Goal: Task Accomplishment & Management: Use online tool/utility

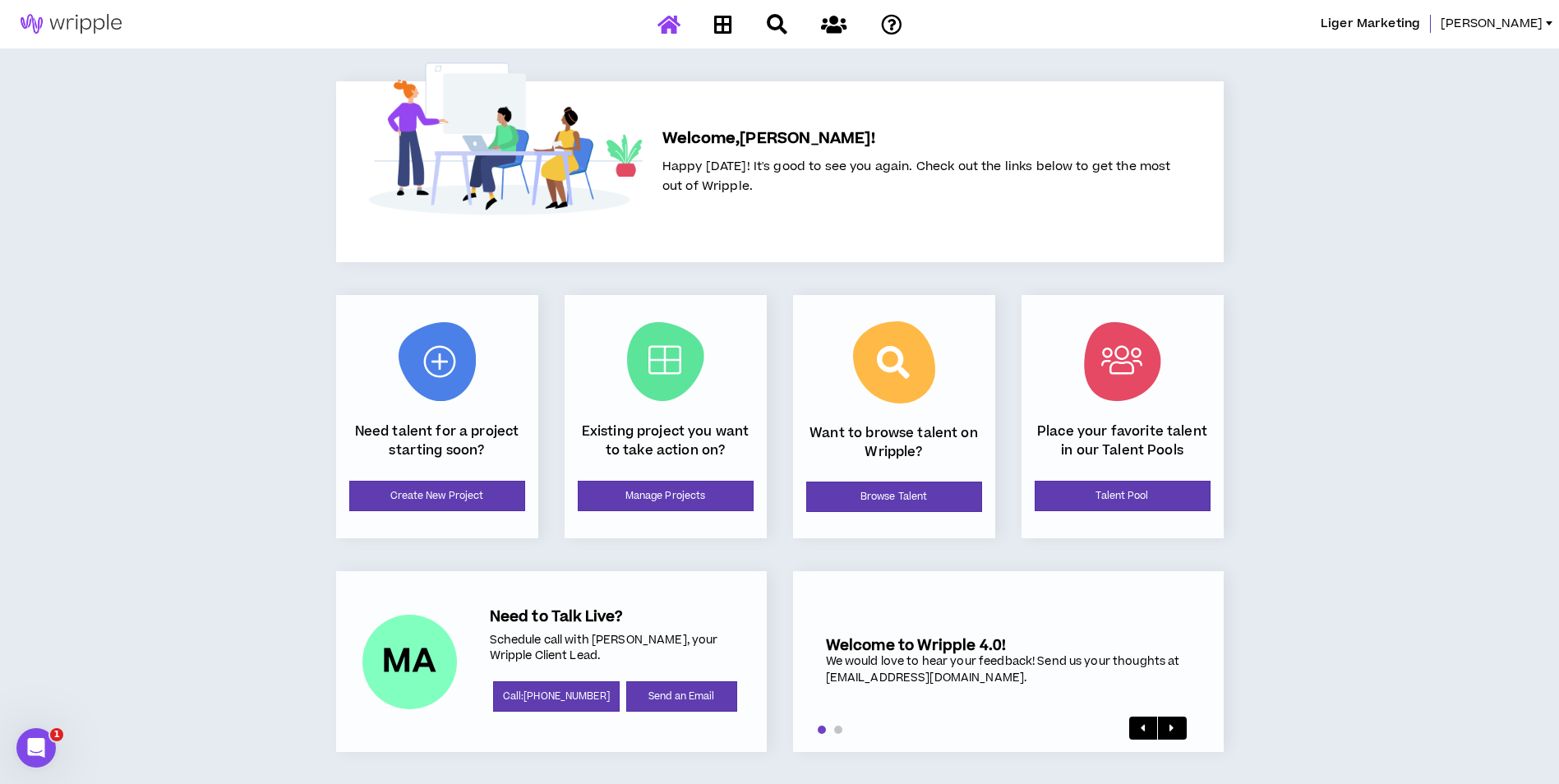
scroll to position [2, 0]
click at [857, 493] on link "Browse Talent" at bounding box center [894, 495] width 176 height 31
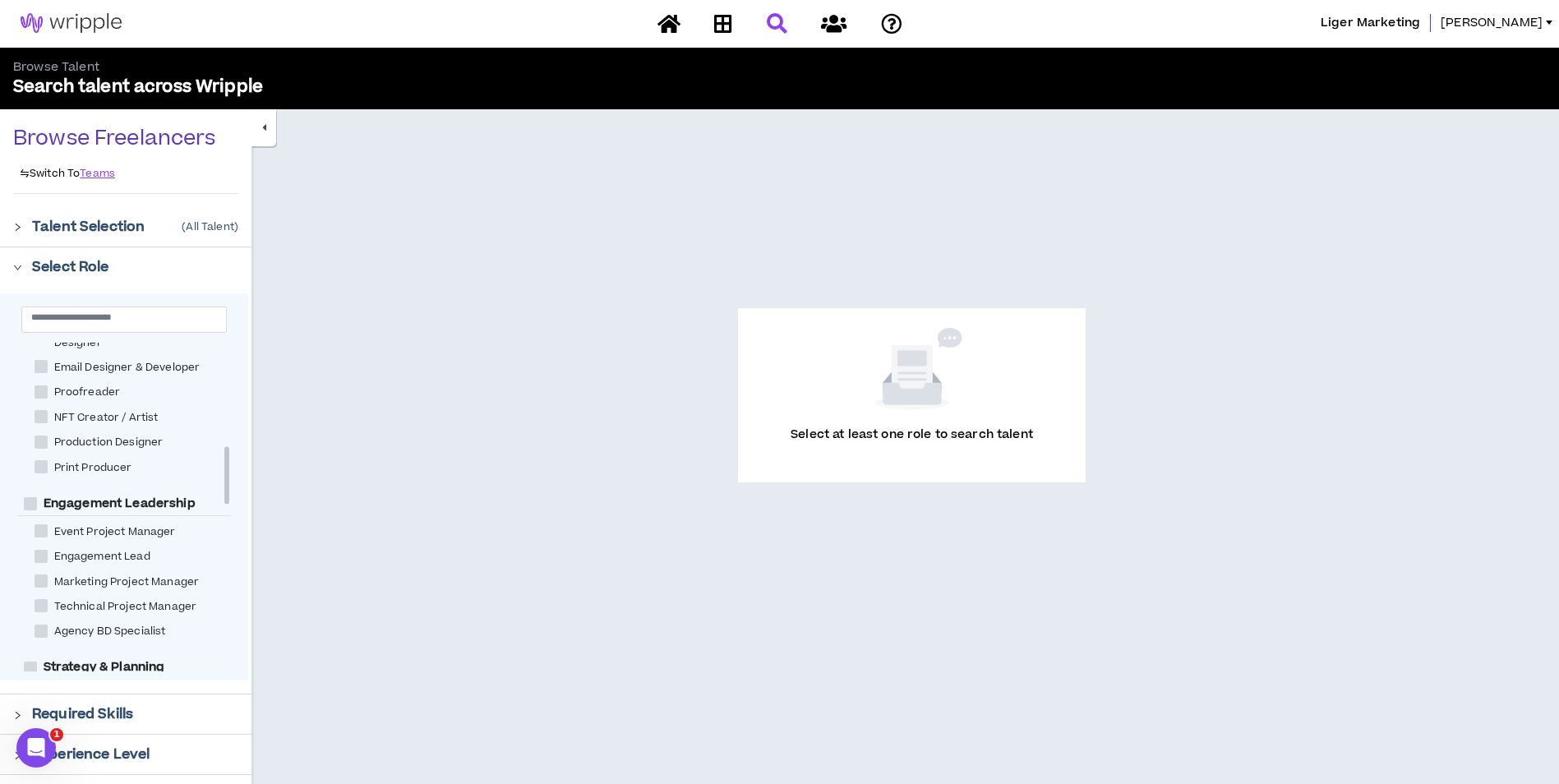
scroll to position [592, 0]
click at [134, 323] on input "text" at bounding box center [118, 317] width 172 height 12
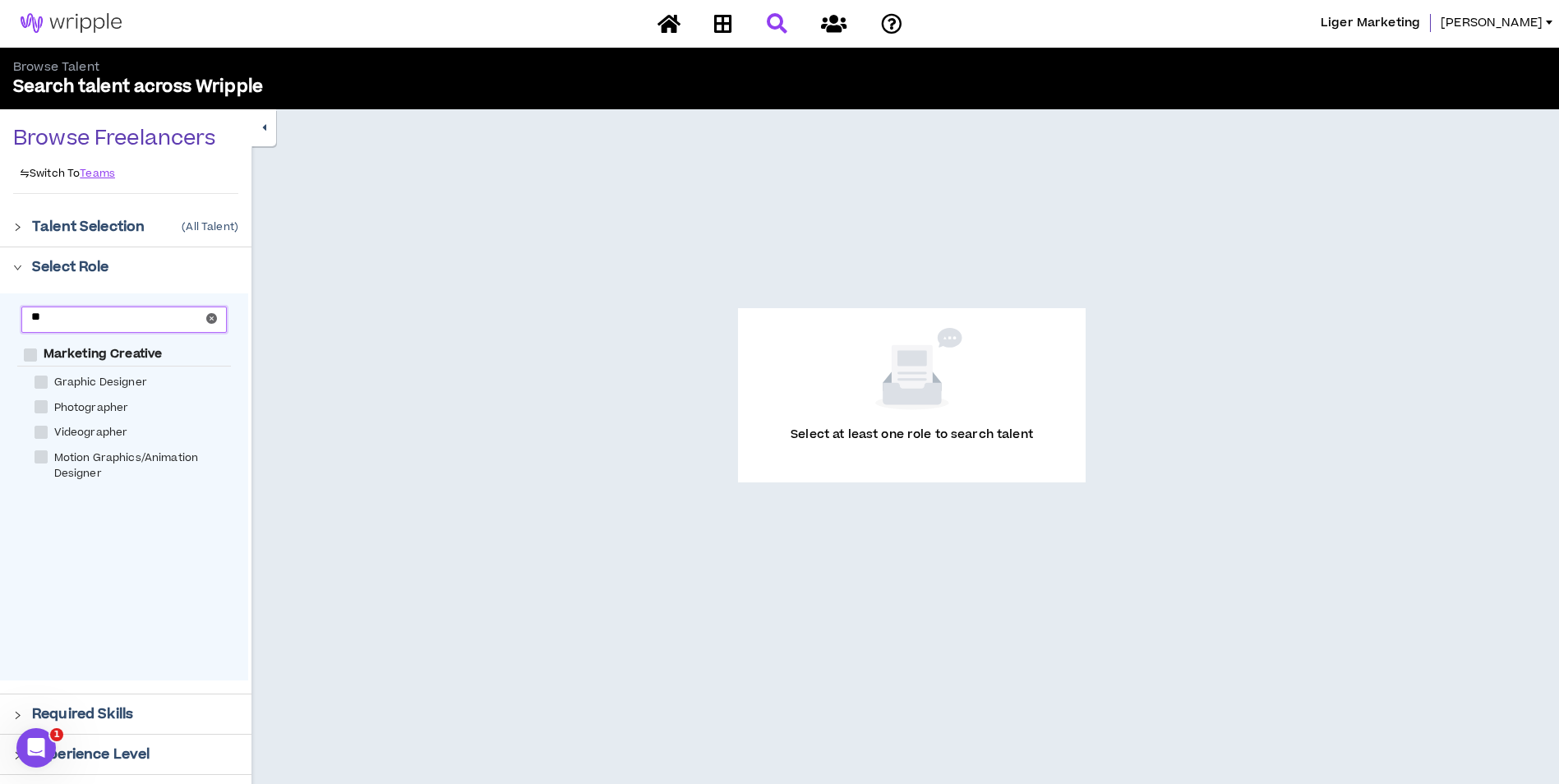
scroll to position [0, 0]
type input "*******"
click at [119, 373] on label "Graphic Designer" at bounding box center [94, 382] width 119 height 18
checkbox Designer "****"
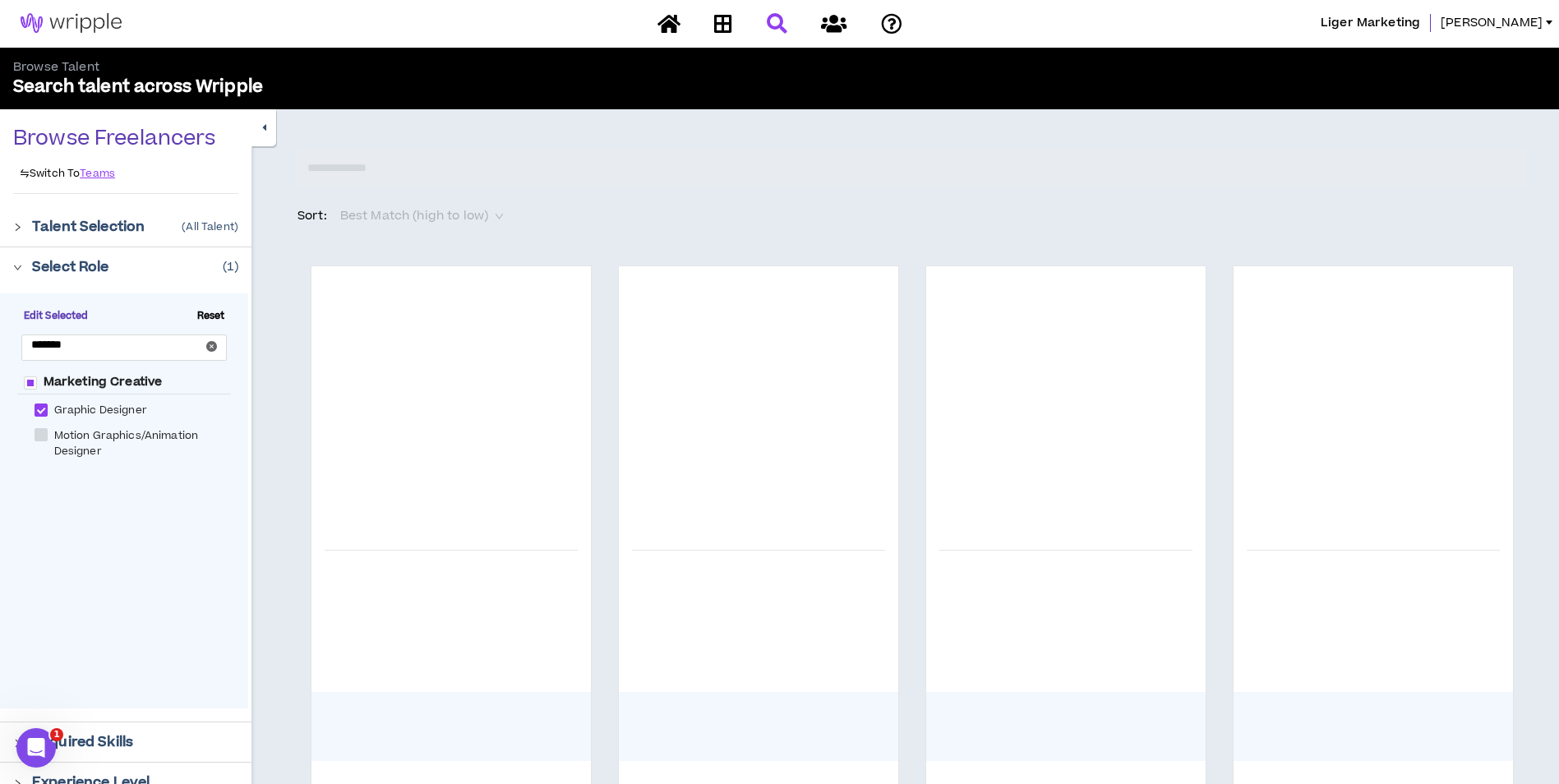
click at [66, 266] on p "Select Role" at bounding box center [70, 267] width 77 height 20
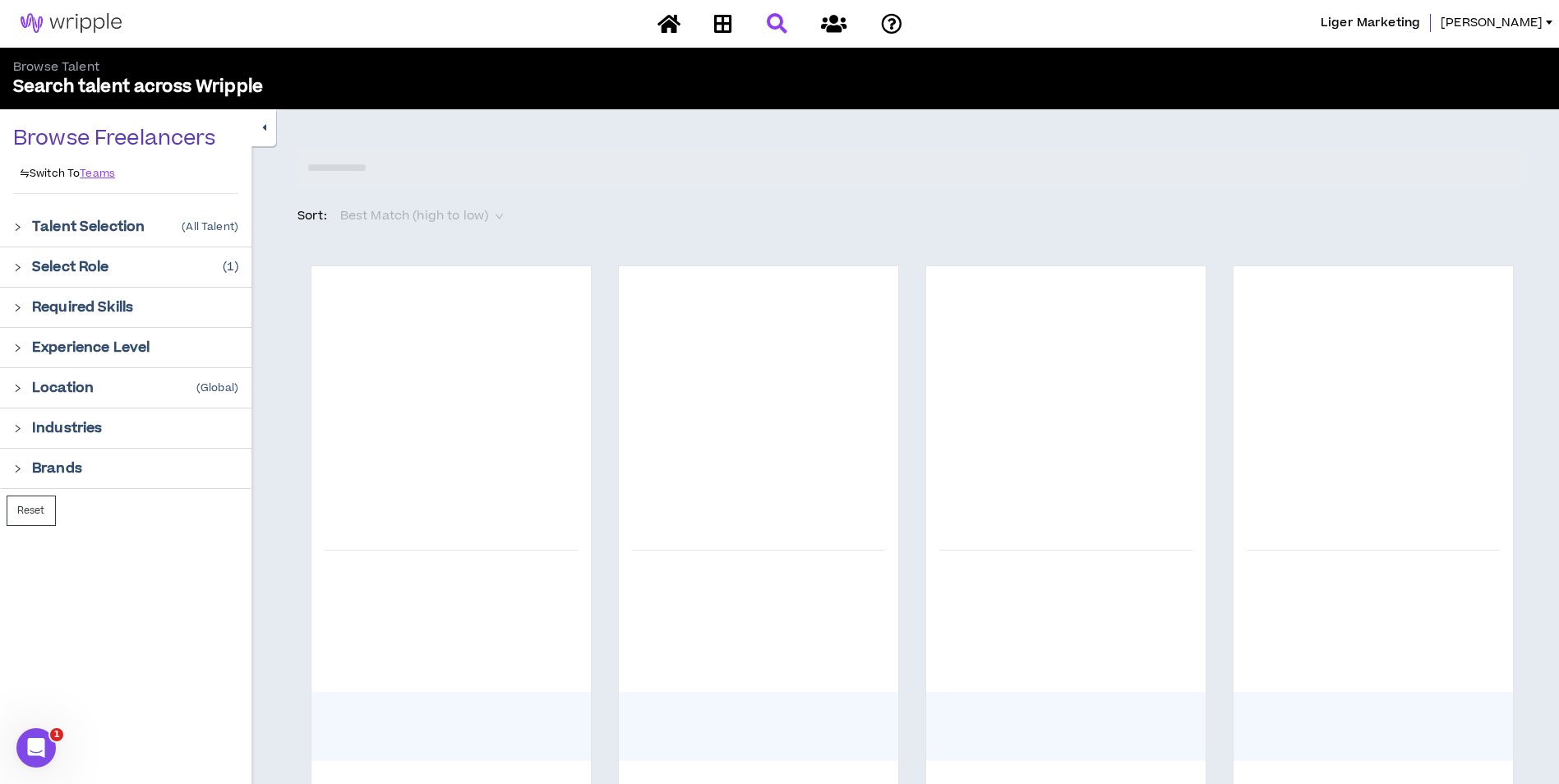
click at [81, 301] on p "Required Skills" at bounding box center [82, 307] width 101 height 20
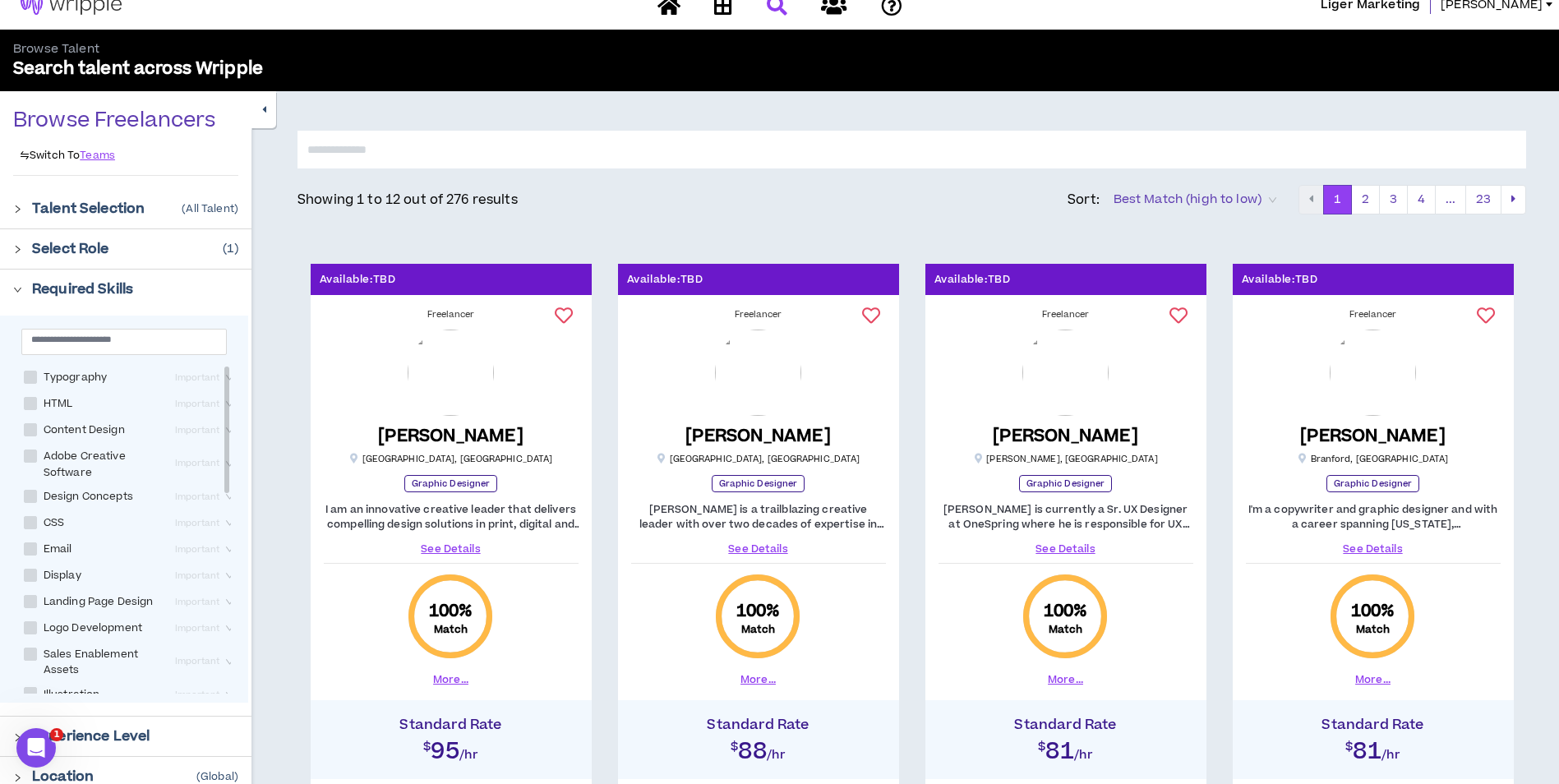
scroll to position [23, 0]
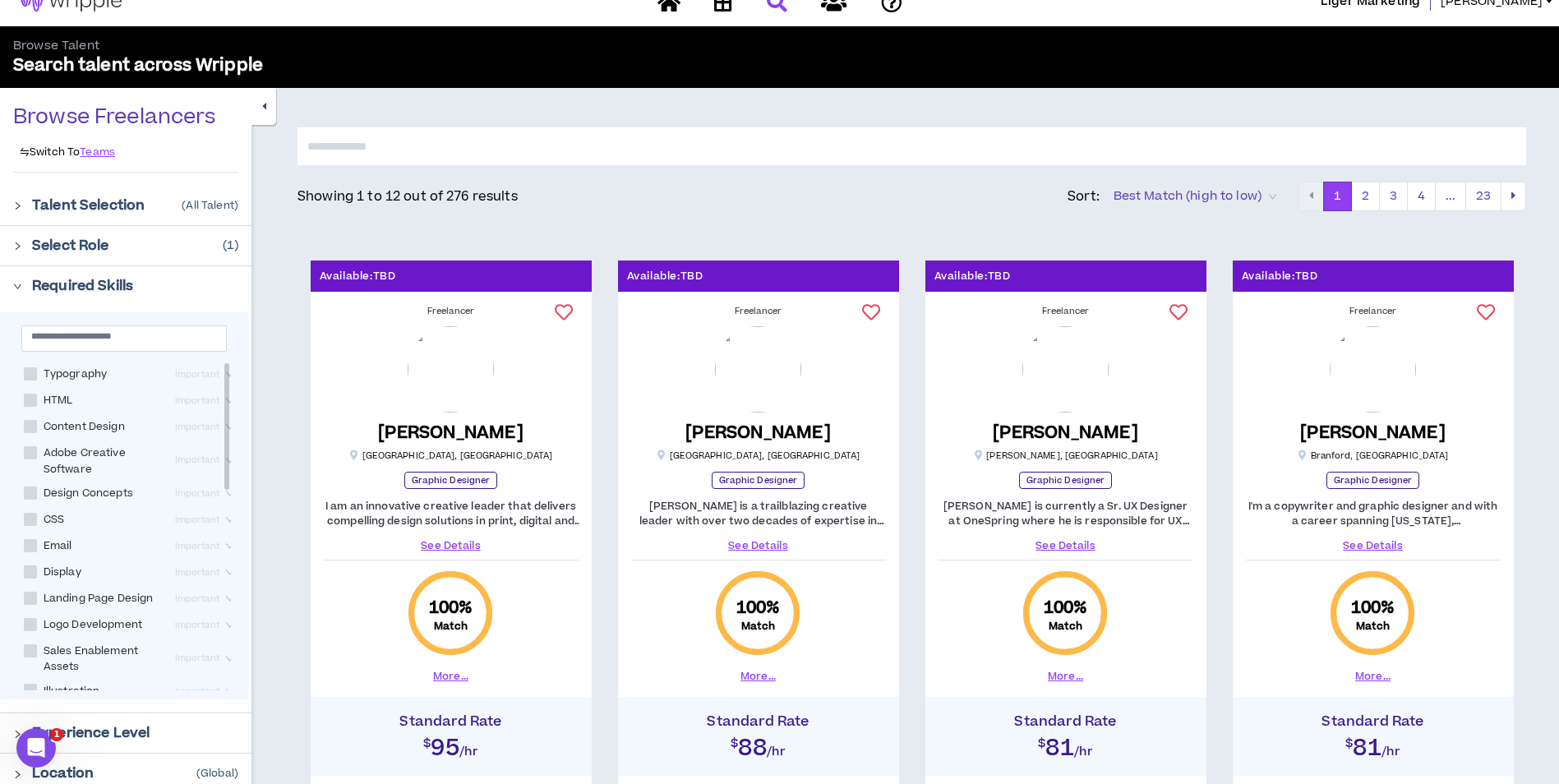
click at [32, 396] on span at bounding box center [30, 399] width 13 height 13
checkbox input "****"
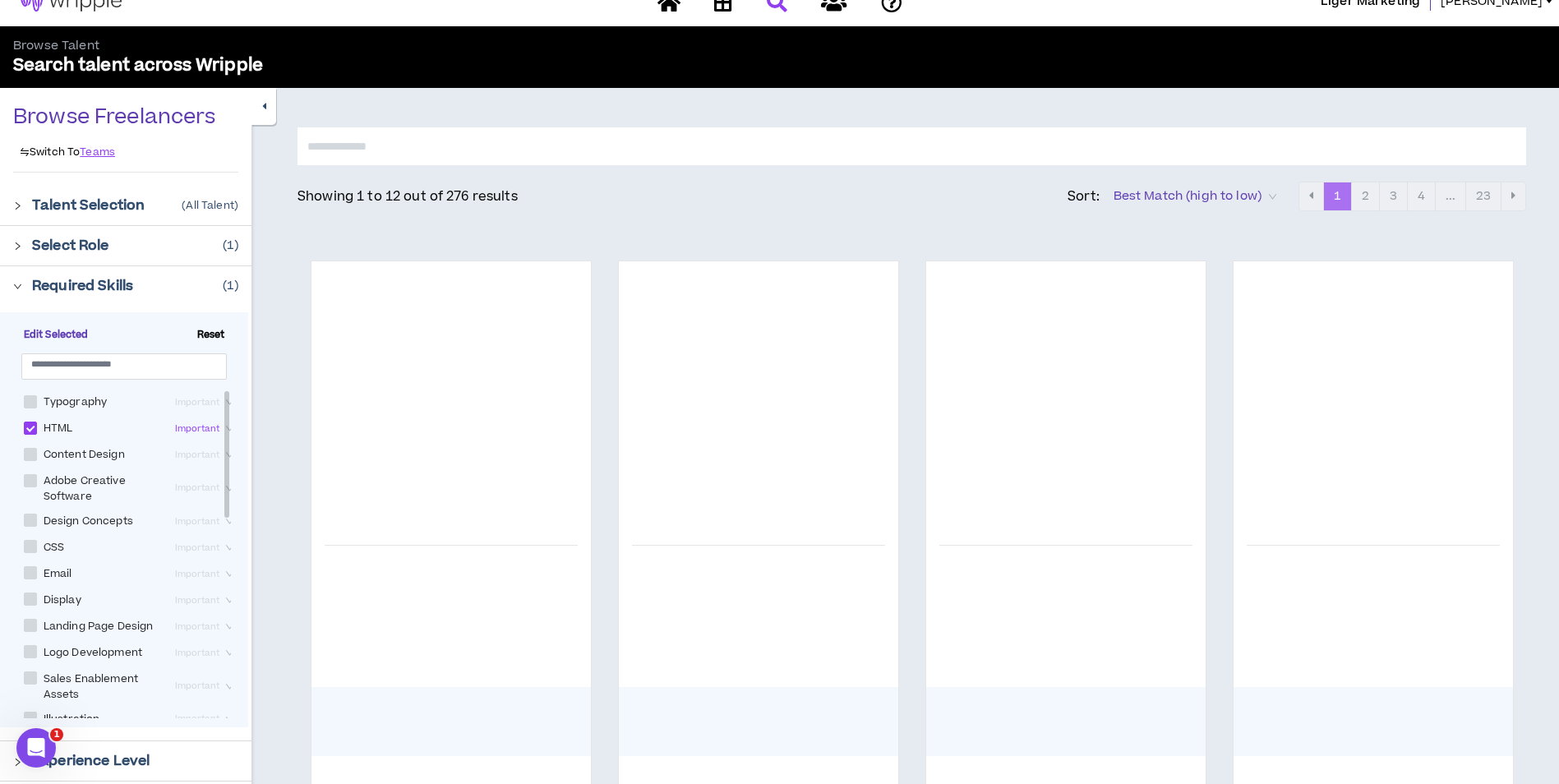
click at [32, 456] on span at bounding box center [30, 453] width 13 height 13
checkbox Design "****"
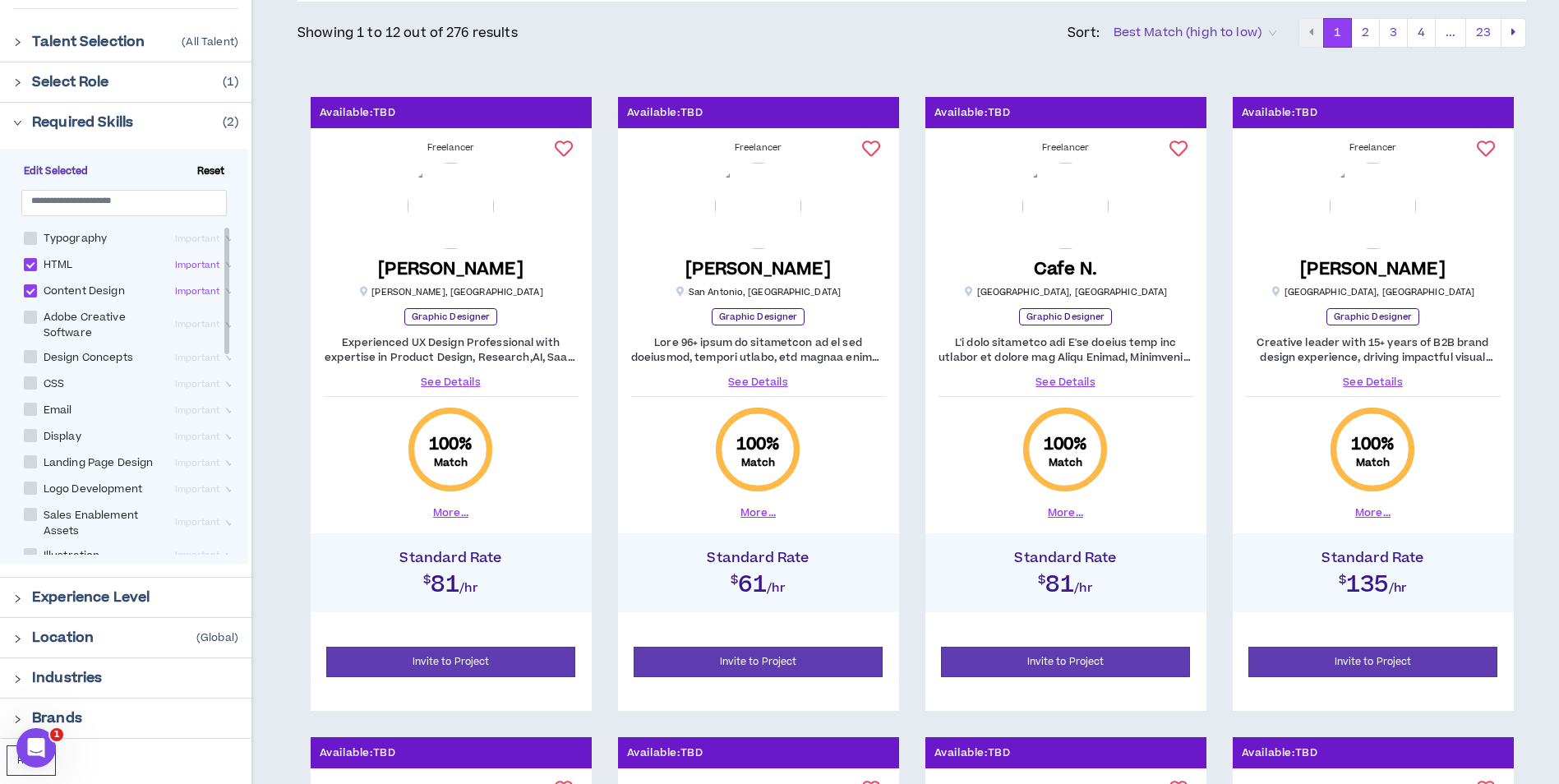
scroll to position [187, 0]
click at [437, 379] on link "See Details" at bounding box center [451, 381] width 255 height 15
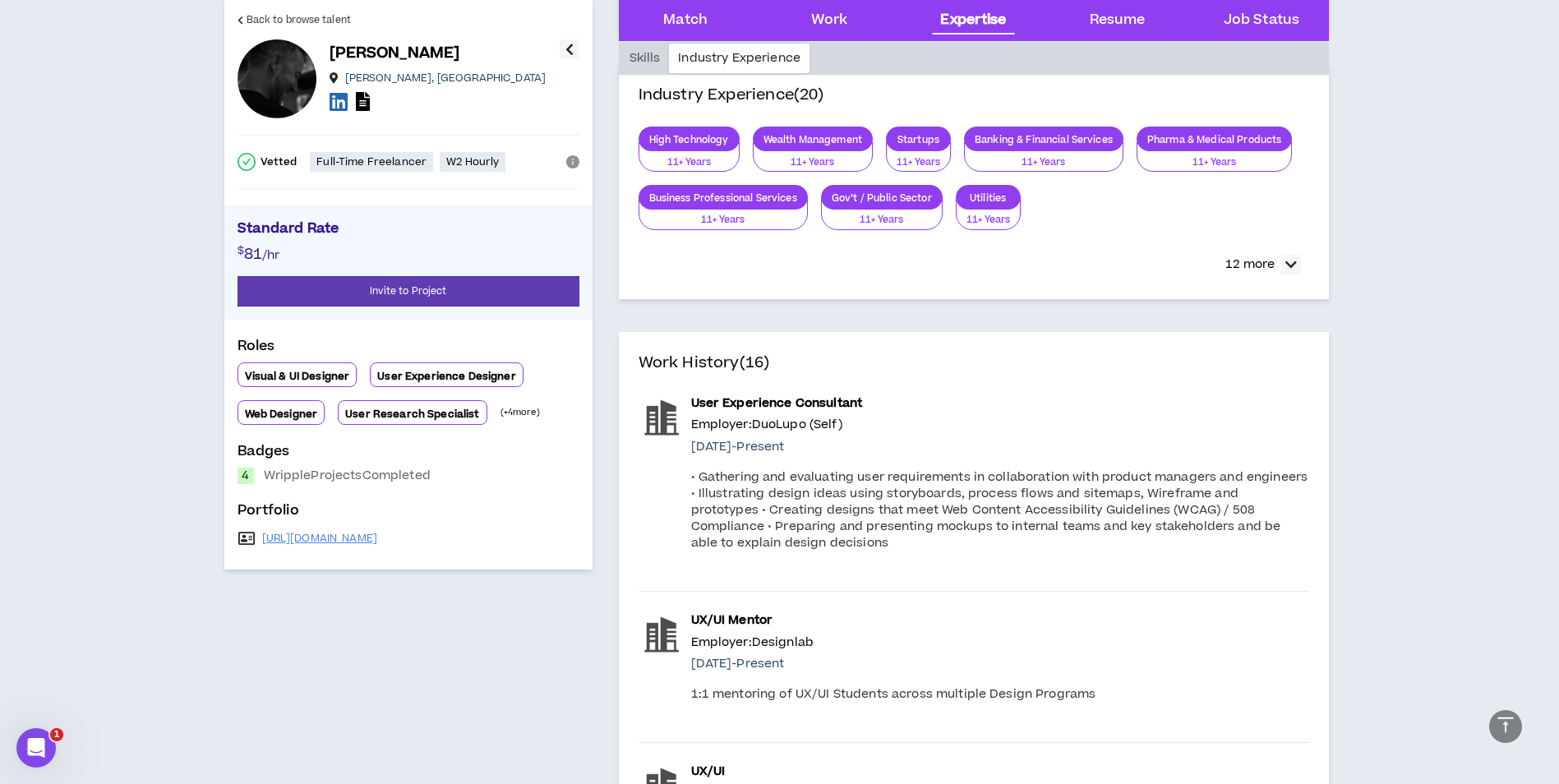
scroll to position [2556, 0]
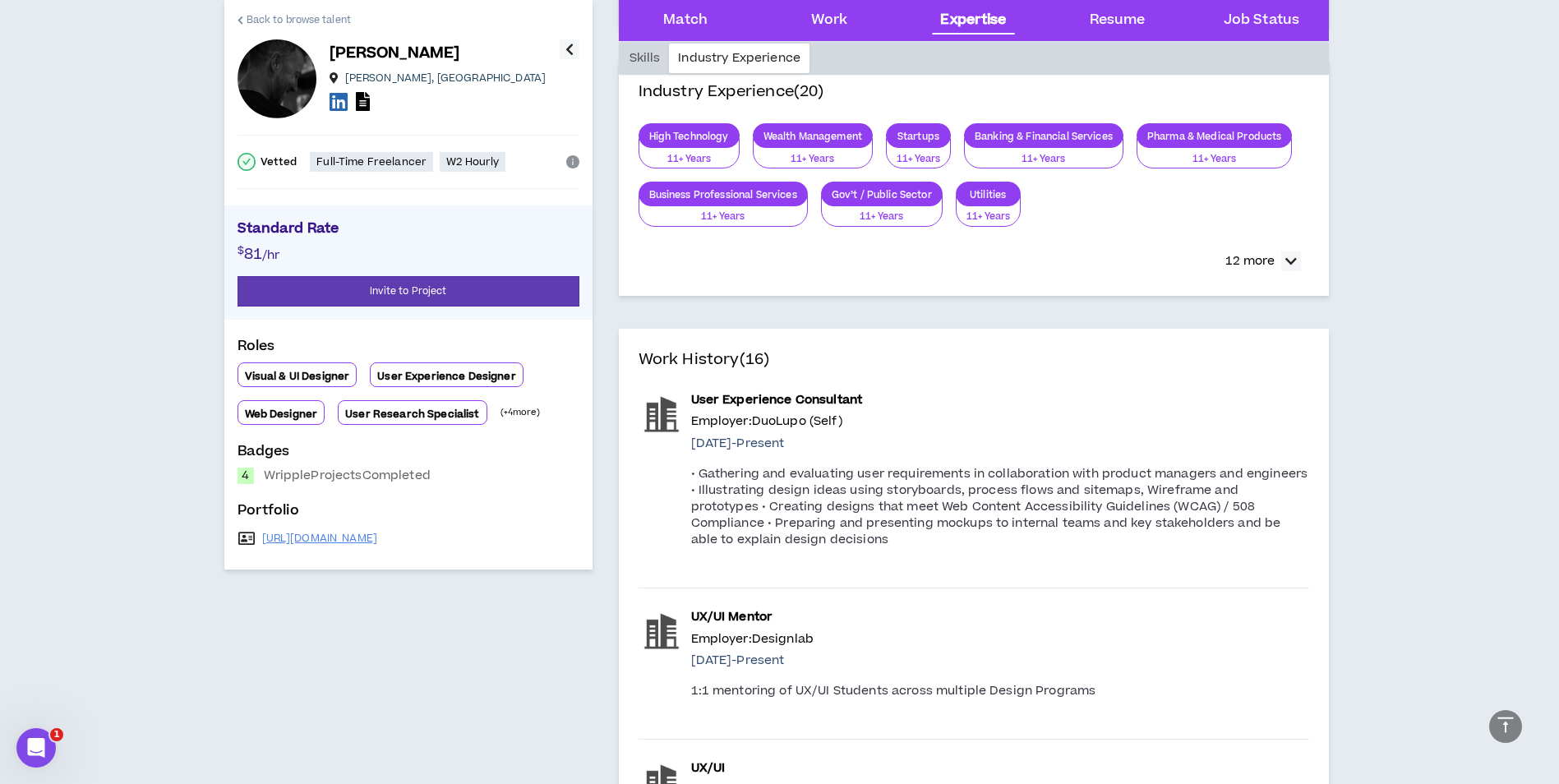
click at [314, 22] on span "Back to browse talent" at bounding box center [298, 20] width 104 height 16
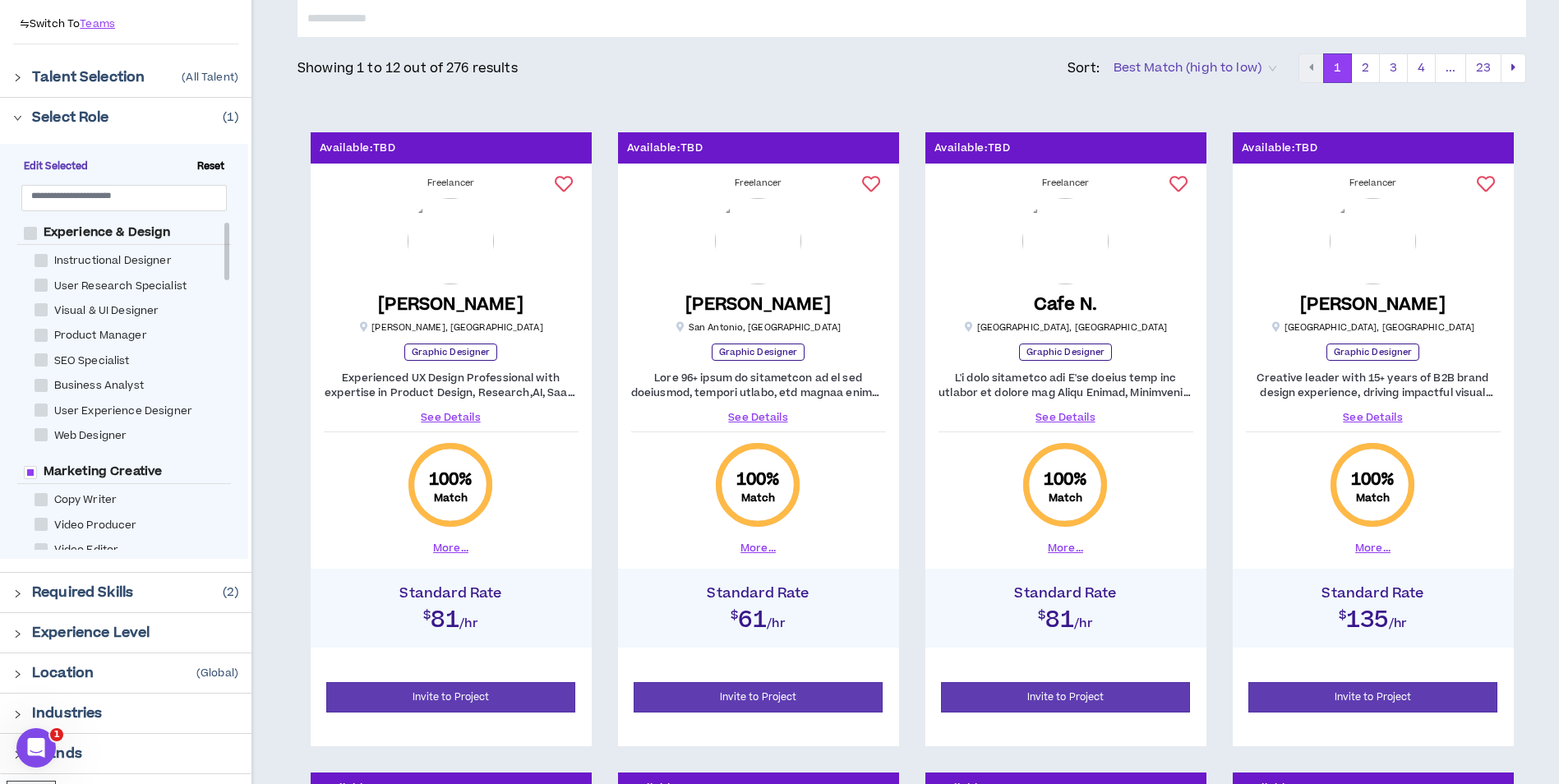
scroll to position [150, 0]
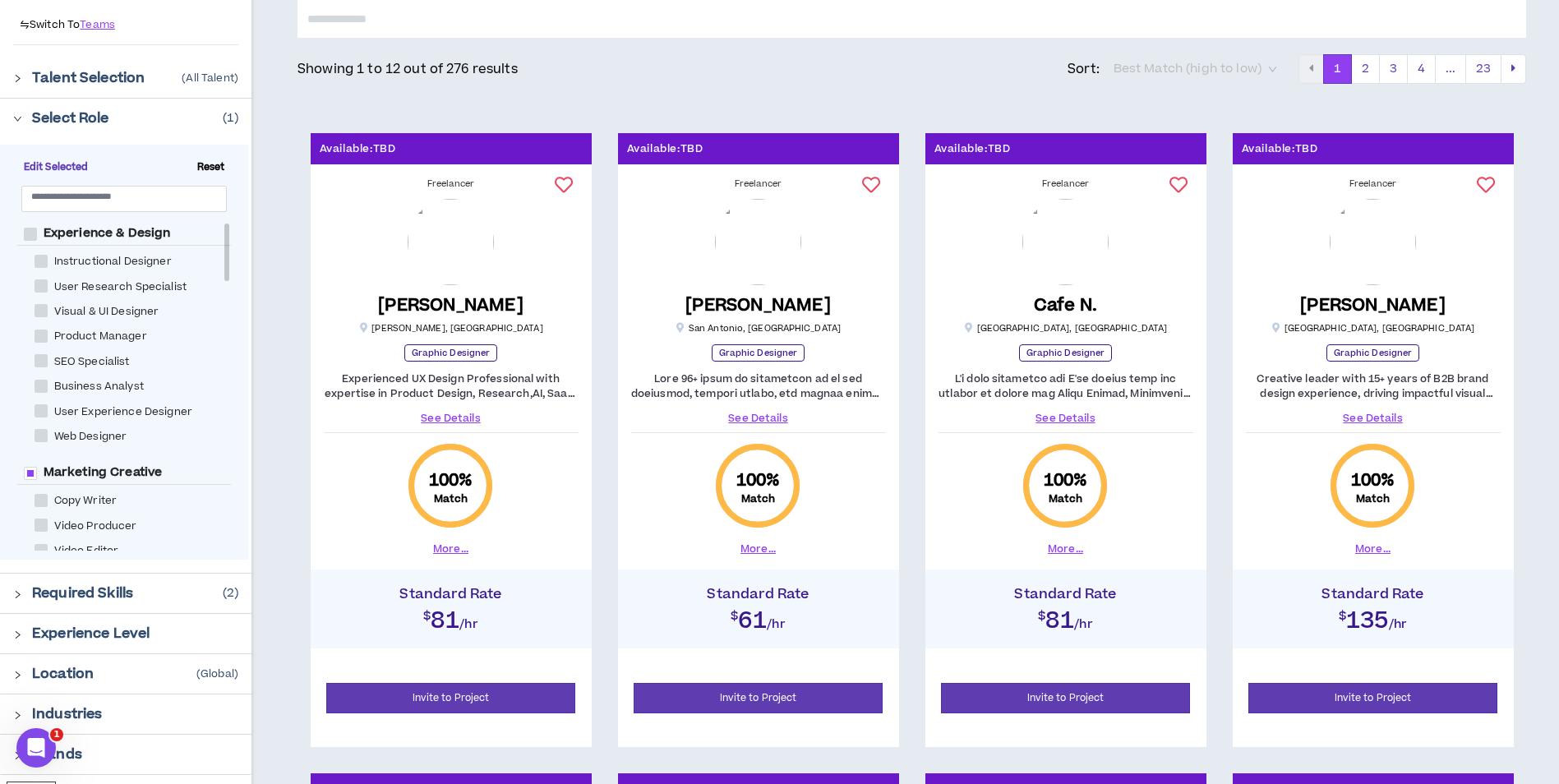
click at [1179, 69] on span "Best Match (high to low)" at bounding box center [1195, 68] width 162 height 25
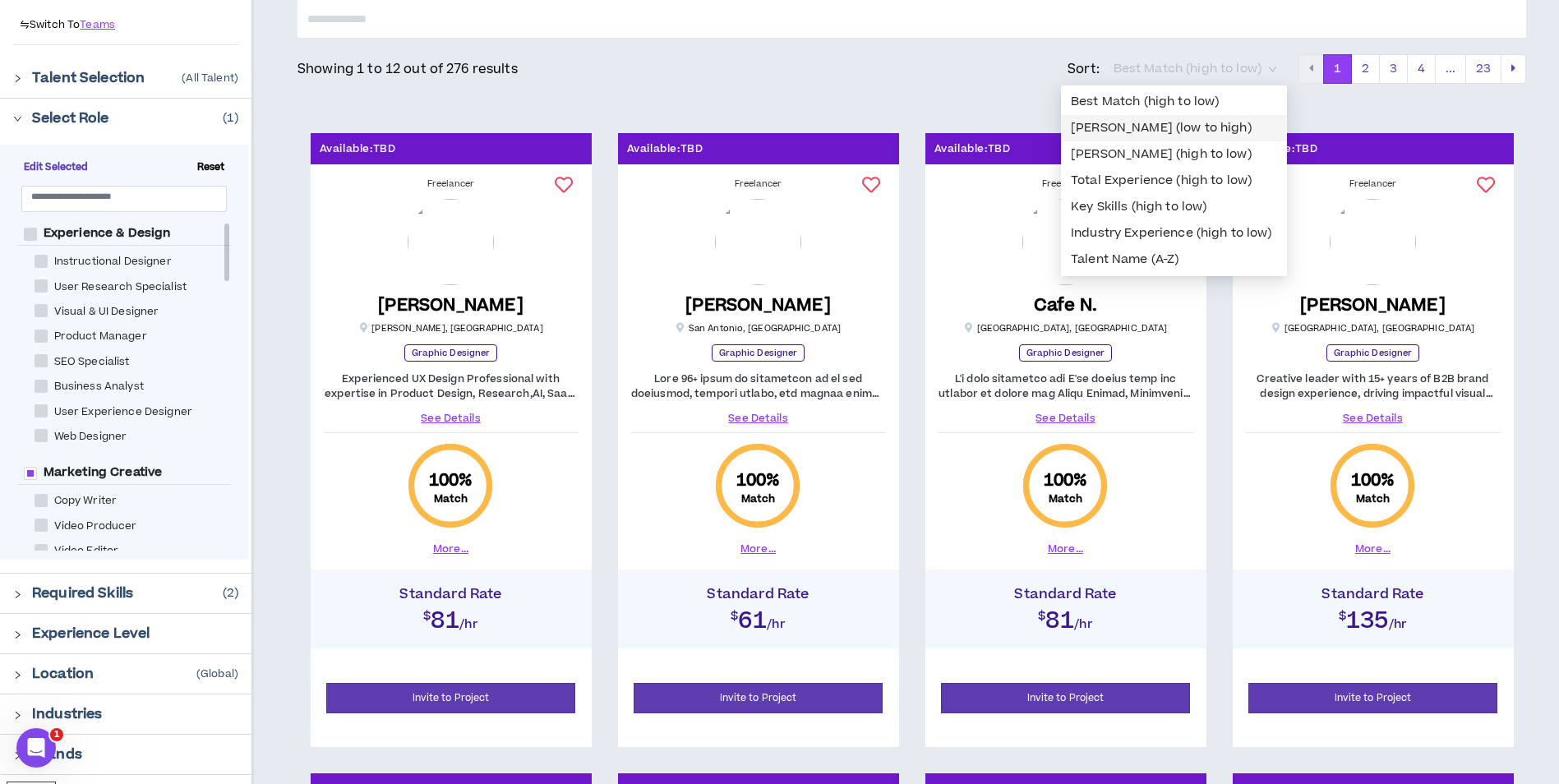
click at [1250, 133] on div "[PERSON_NAME] (low to high)" at bounding box center [1174, 128] width 206 height 18
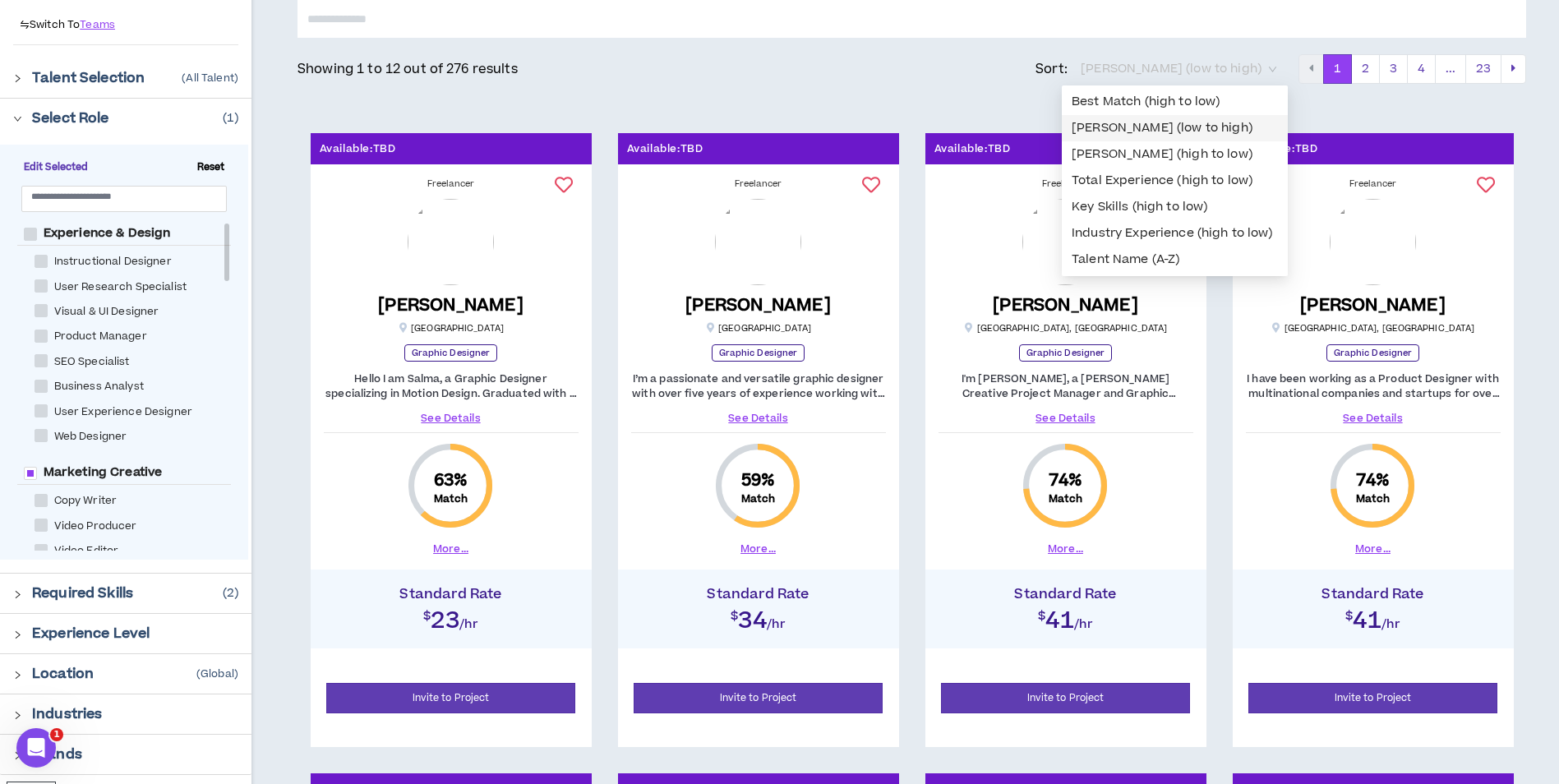
click at [1240, 73] on span "[PERSON_NAME] (low to high)" at bounding box center [1178, 68] width 195 height 25
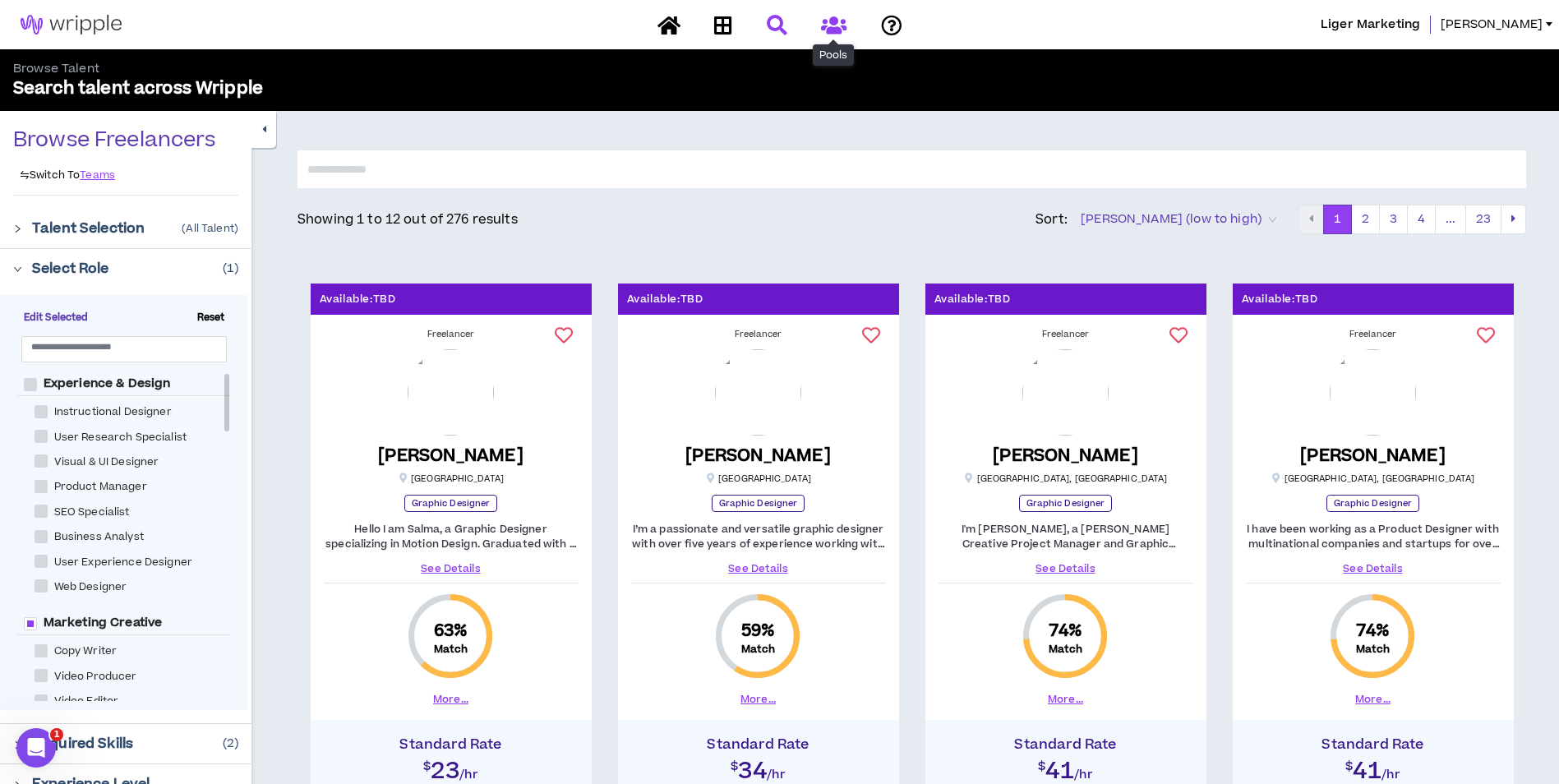
click at [837, 36] on link at bounding box center [834, 25] width 34 height 29
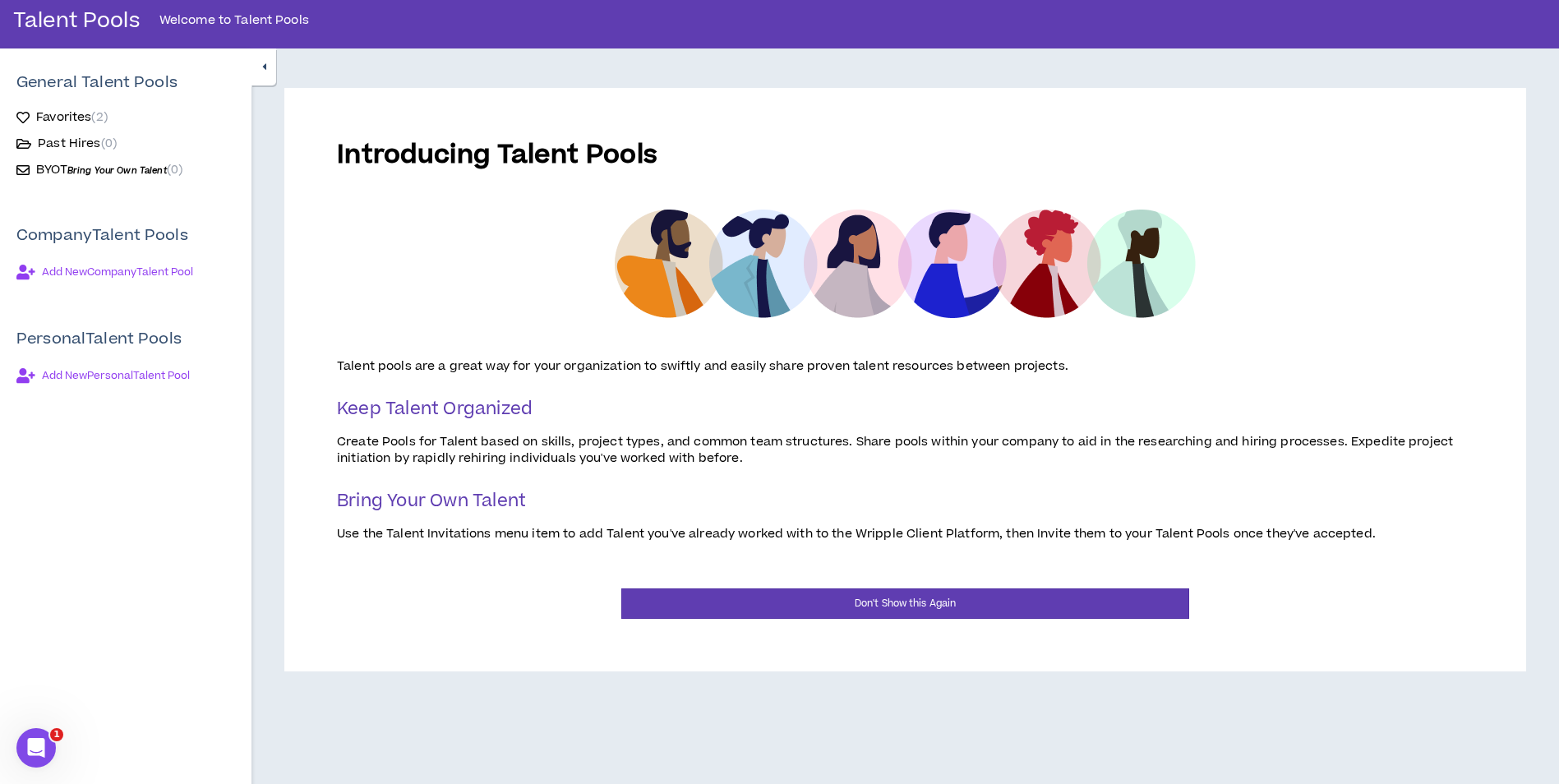
scroll to position [141, 0]
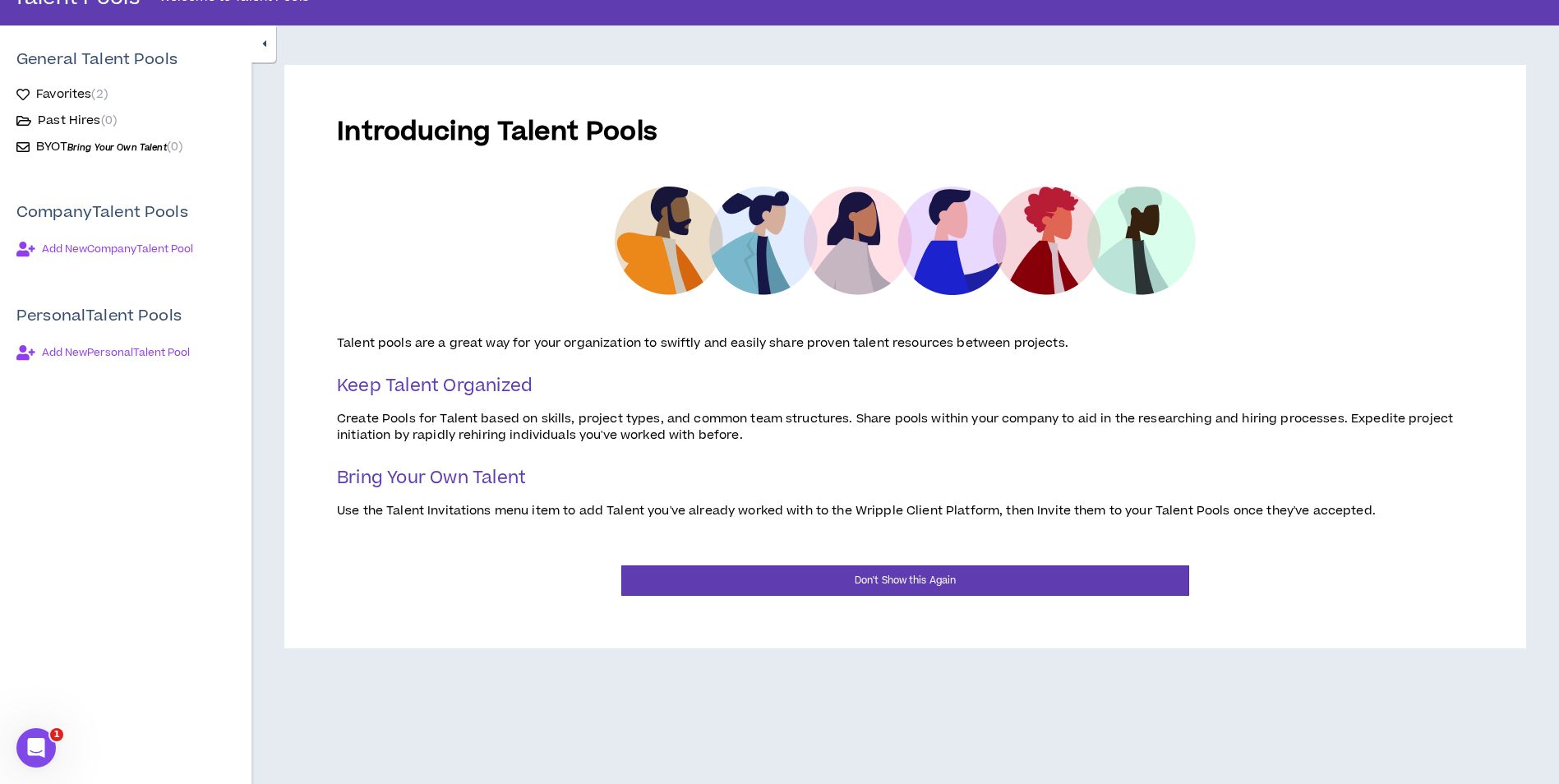
click at [73, 93] on span "Favorites ( 2 )" at bounding box center [72, 94] width 71 height 17
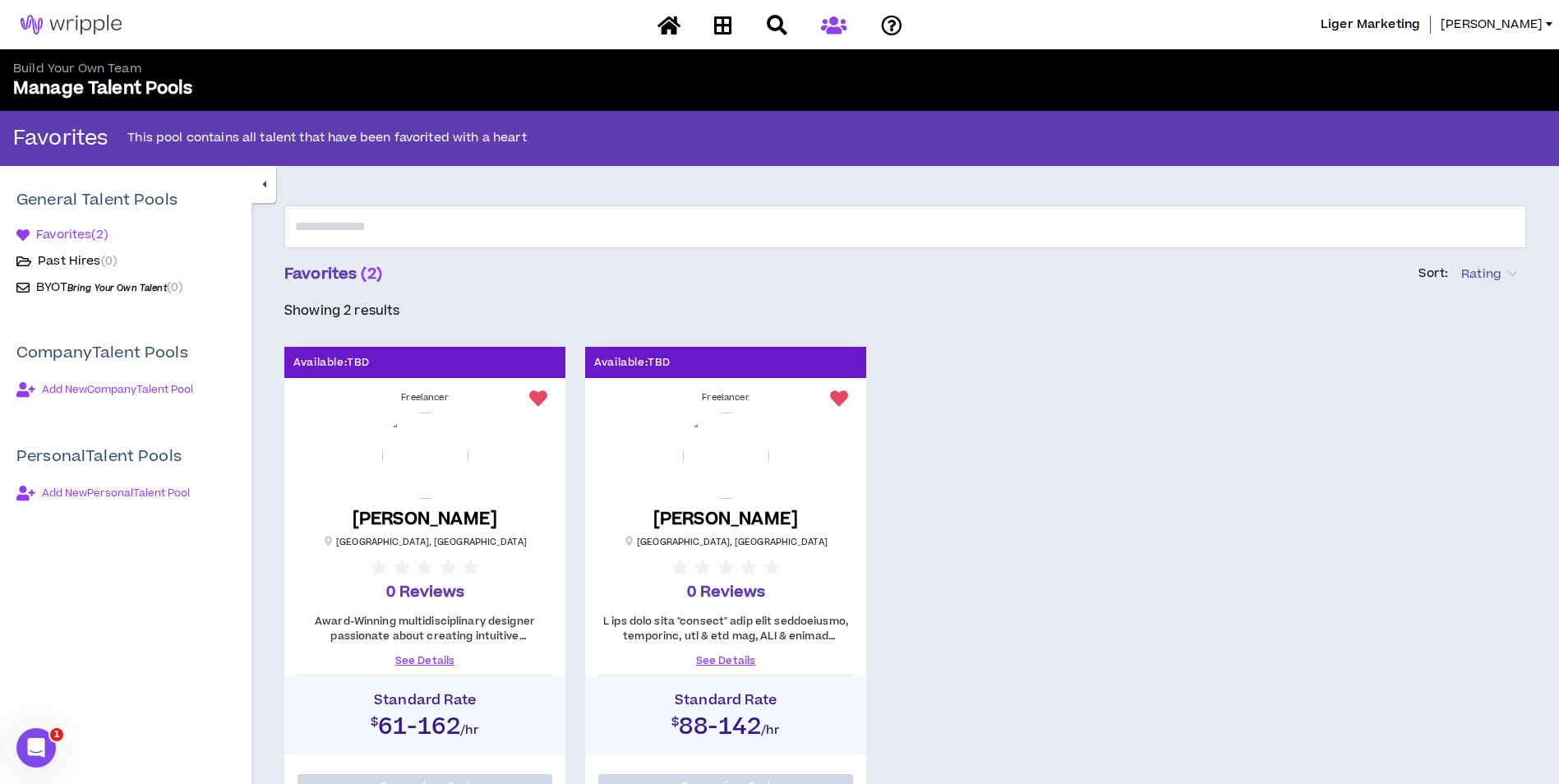
click at [99, 286] on span "Bring Your Own Talent" at bounding box center [117, 288] width 99 height 12
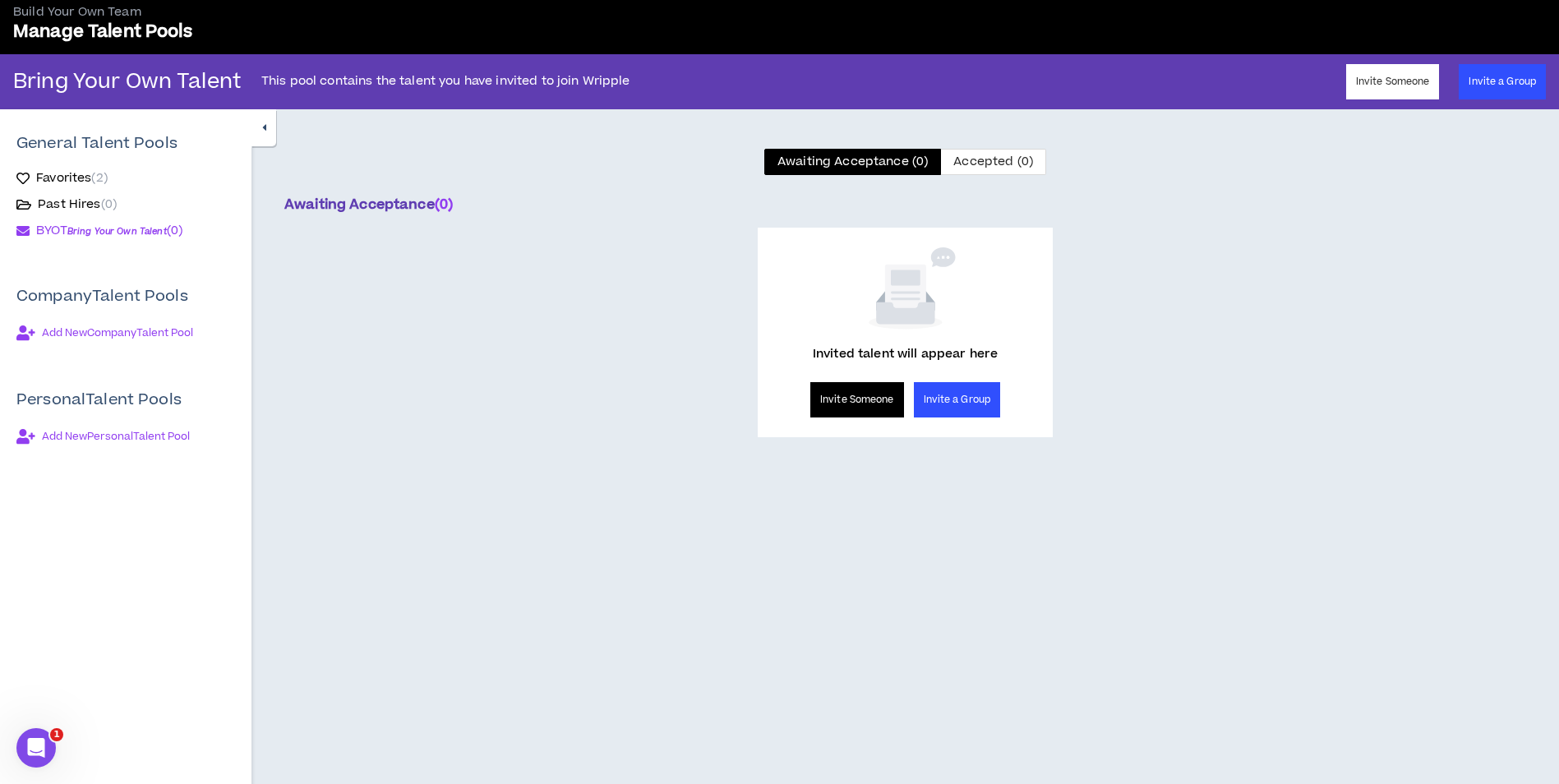
scroll to position [59, 0]
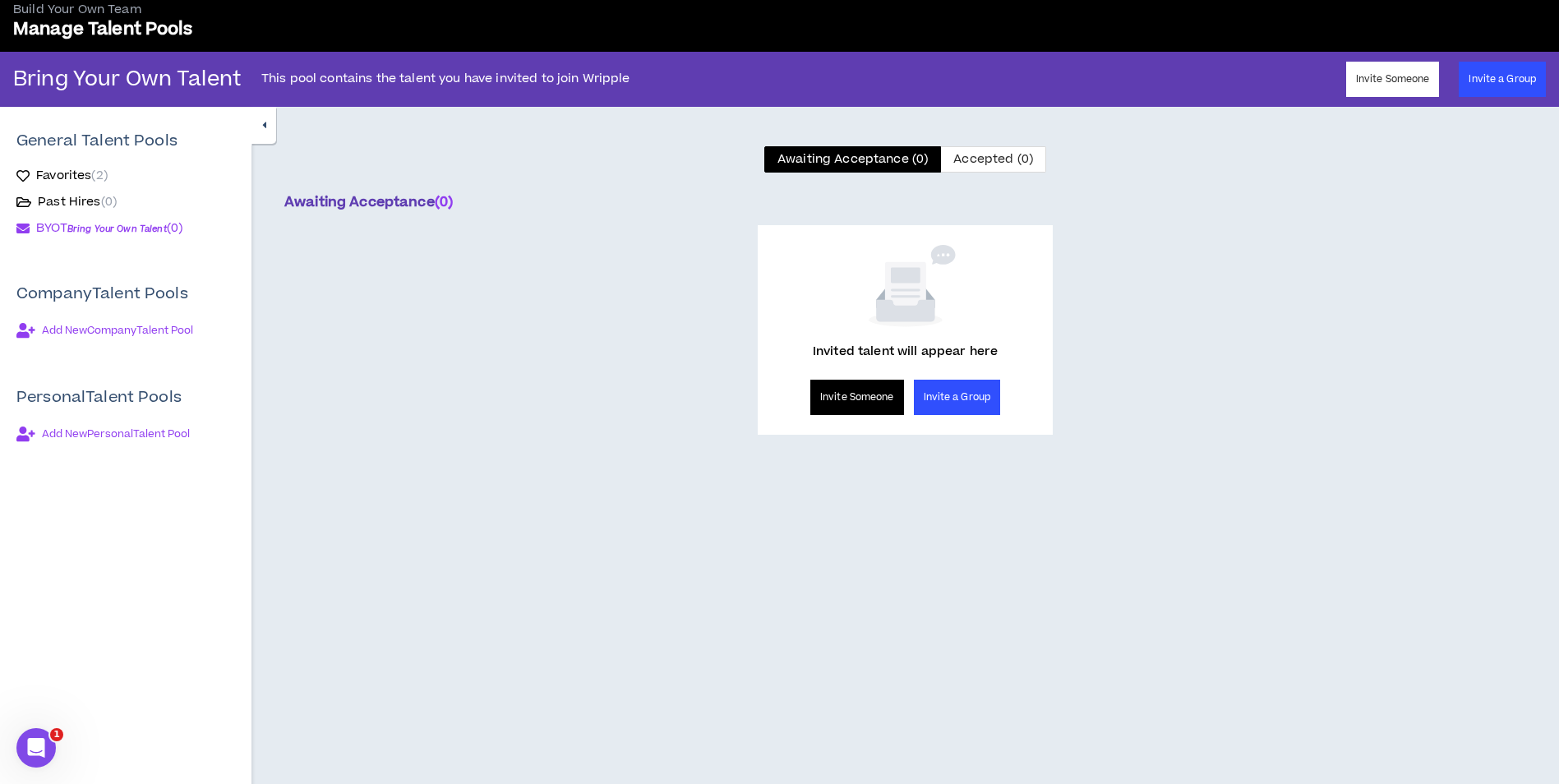
click at [831, 401] on button "Invite Someone" at bounding box center [857, 397] width 94 height 36
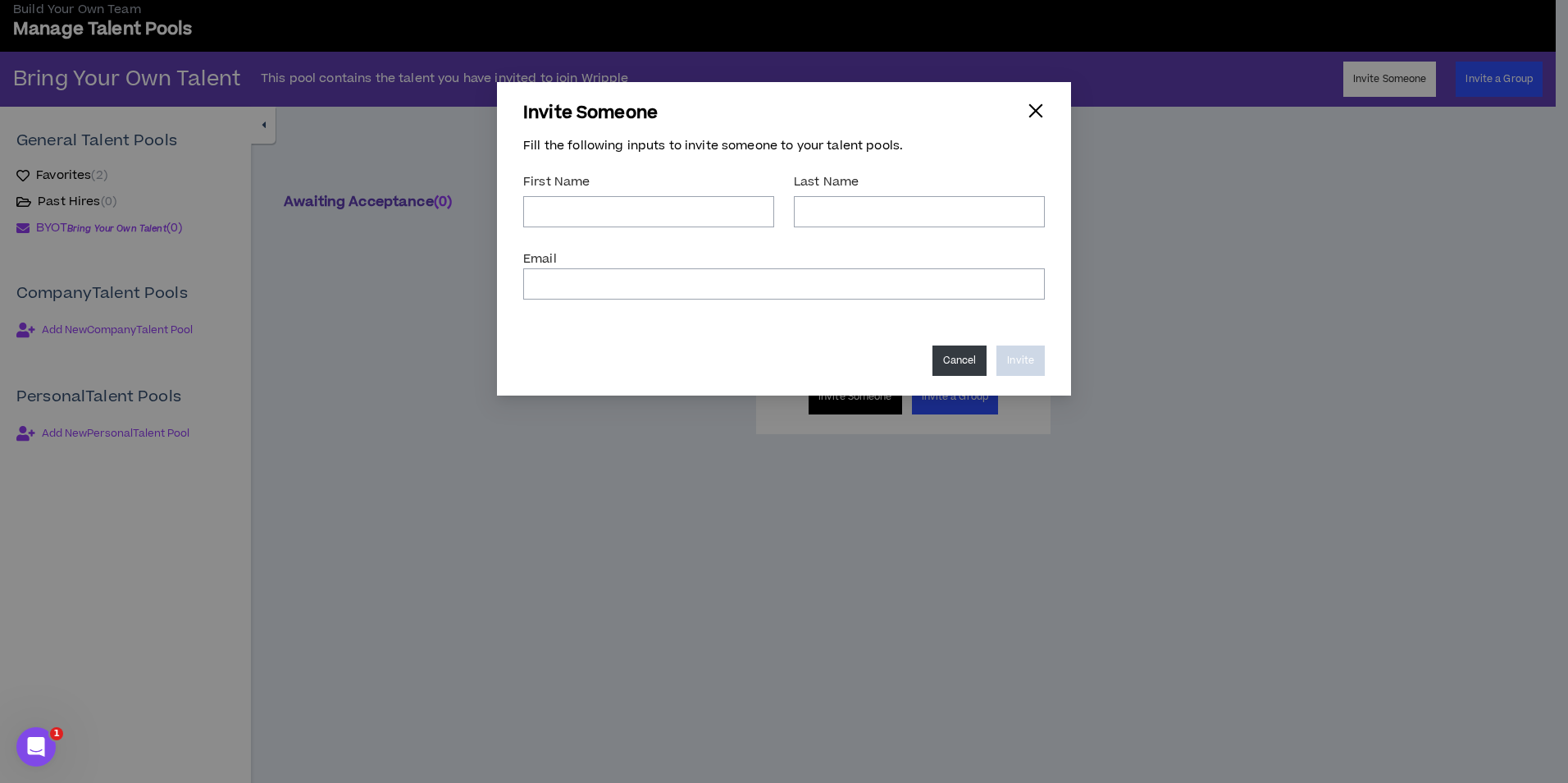
click at [966, 362] on button "Cancel" at bounding box center [960, 360] width 55 height 31
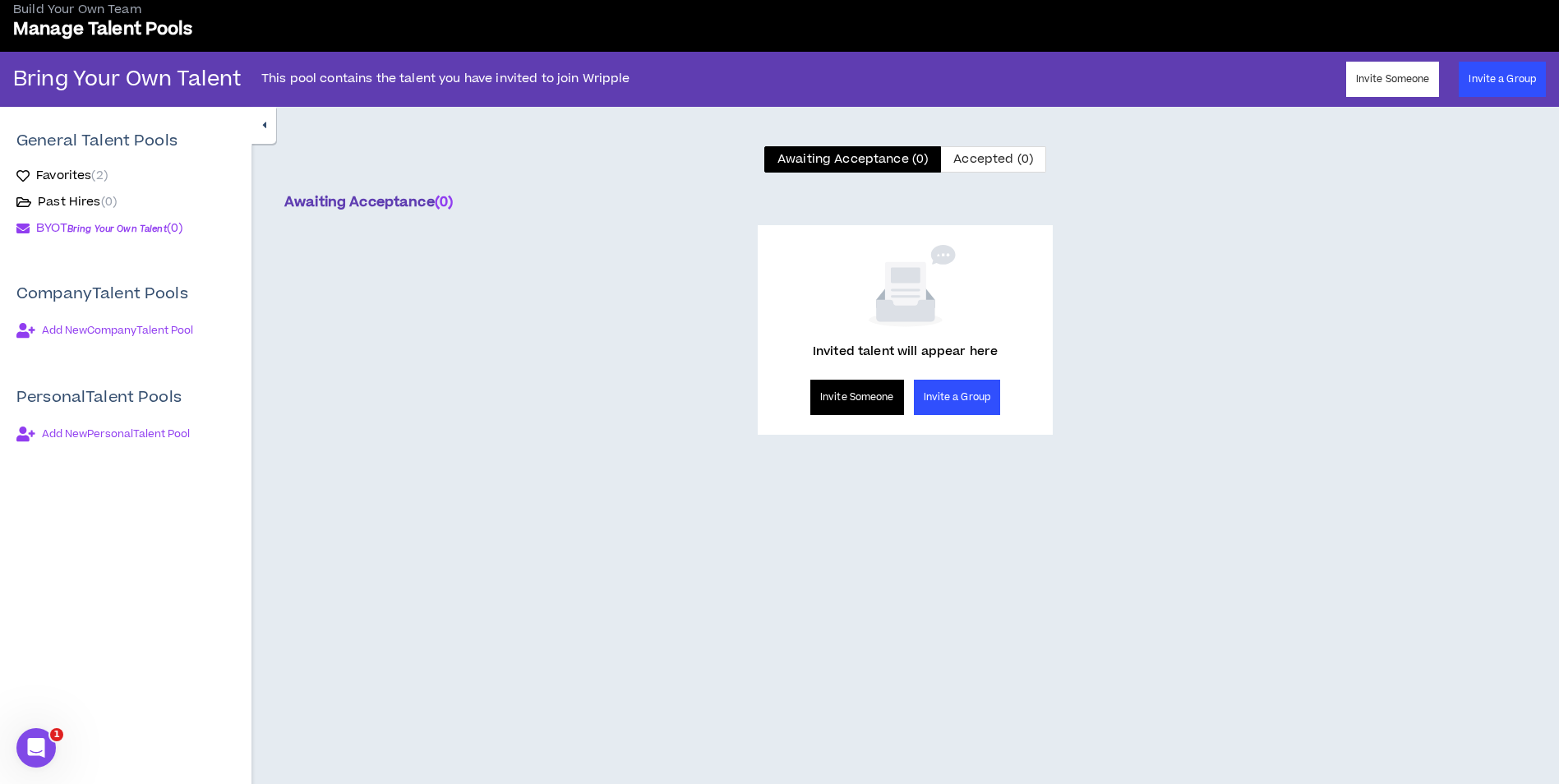
click at [961, 398] on button "Invite a Group" at bounding box center [958, 397] width 87 height 36
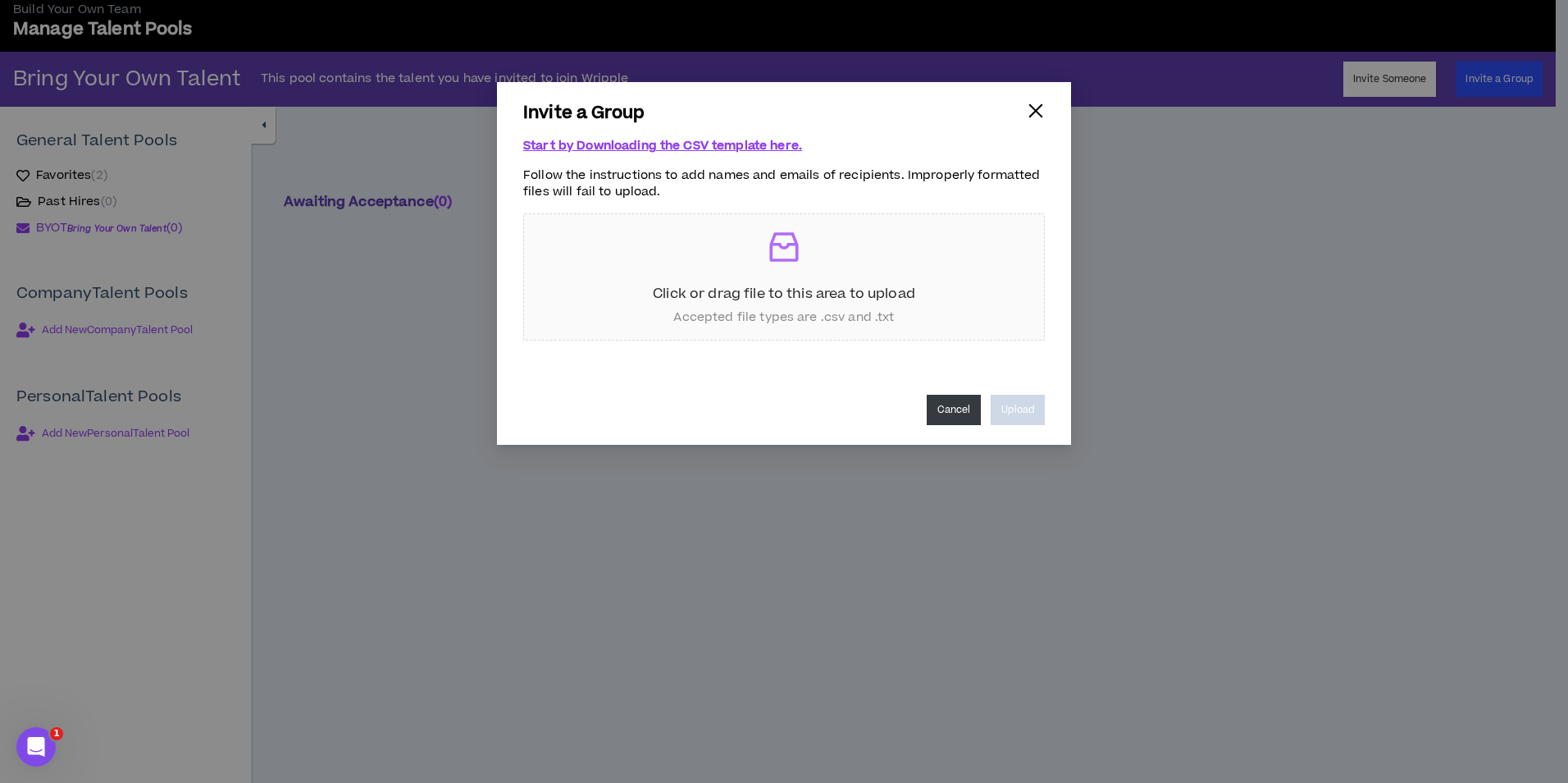
click at [958, 412] on button "Cancel" at bounding box center [955, 409] width 55 height 31
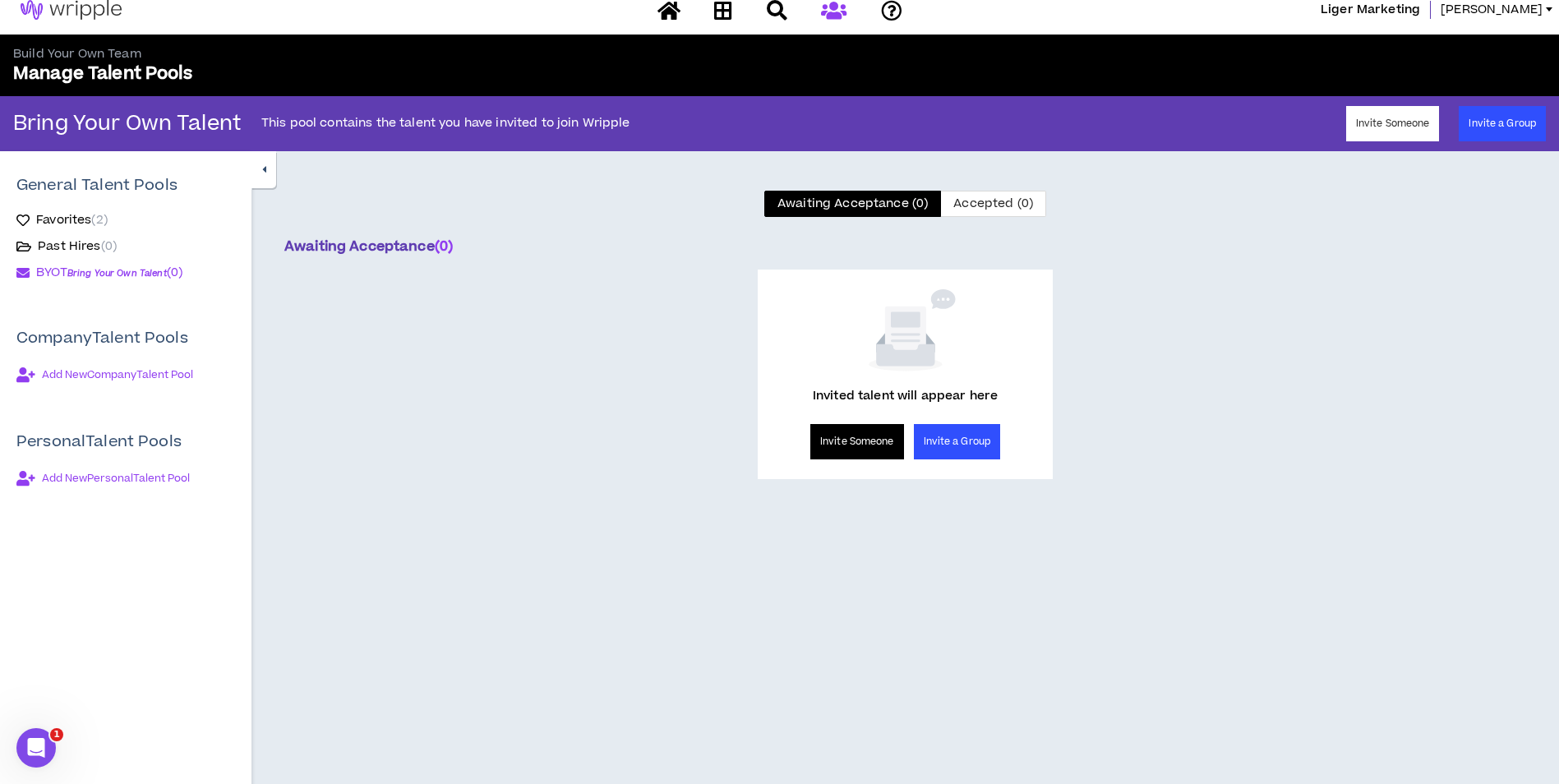
scroll to position [0, 0]
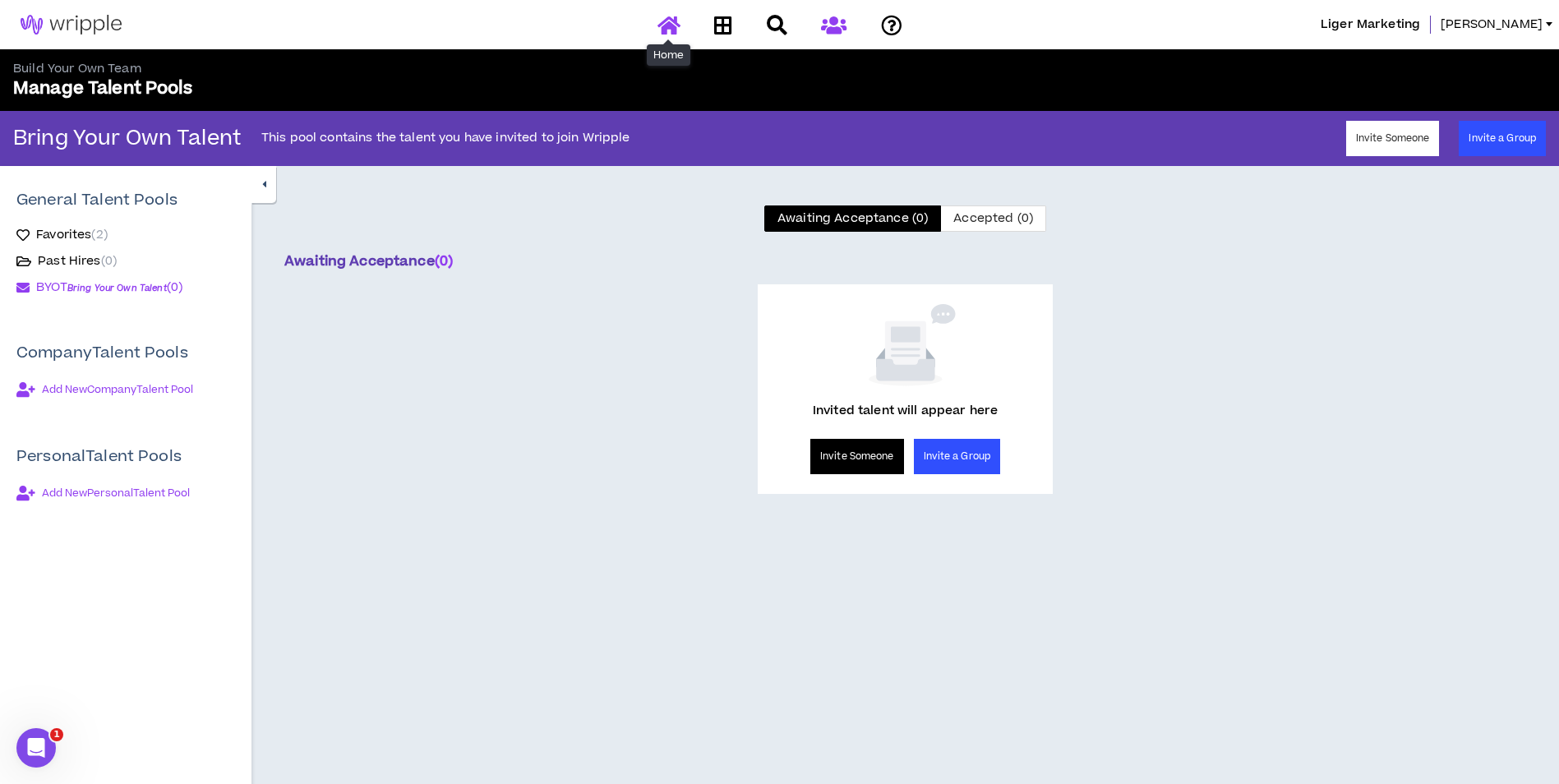
click at [667, 29] on icon at bounding box center [669, 25] width 23 height 21
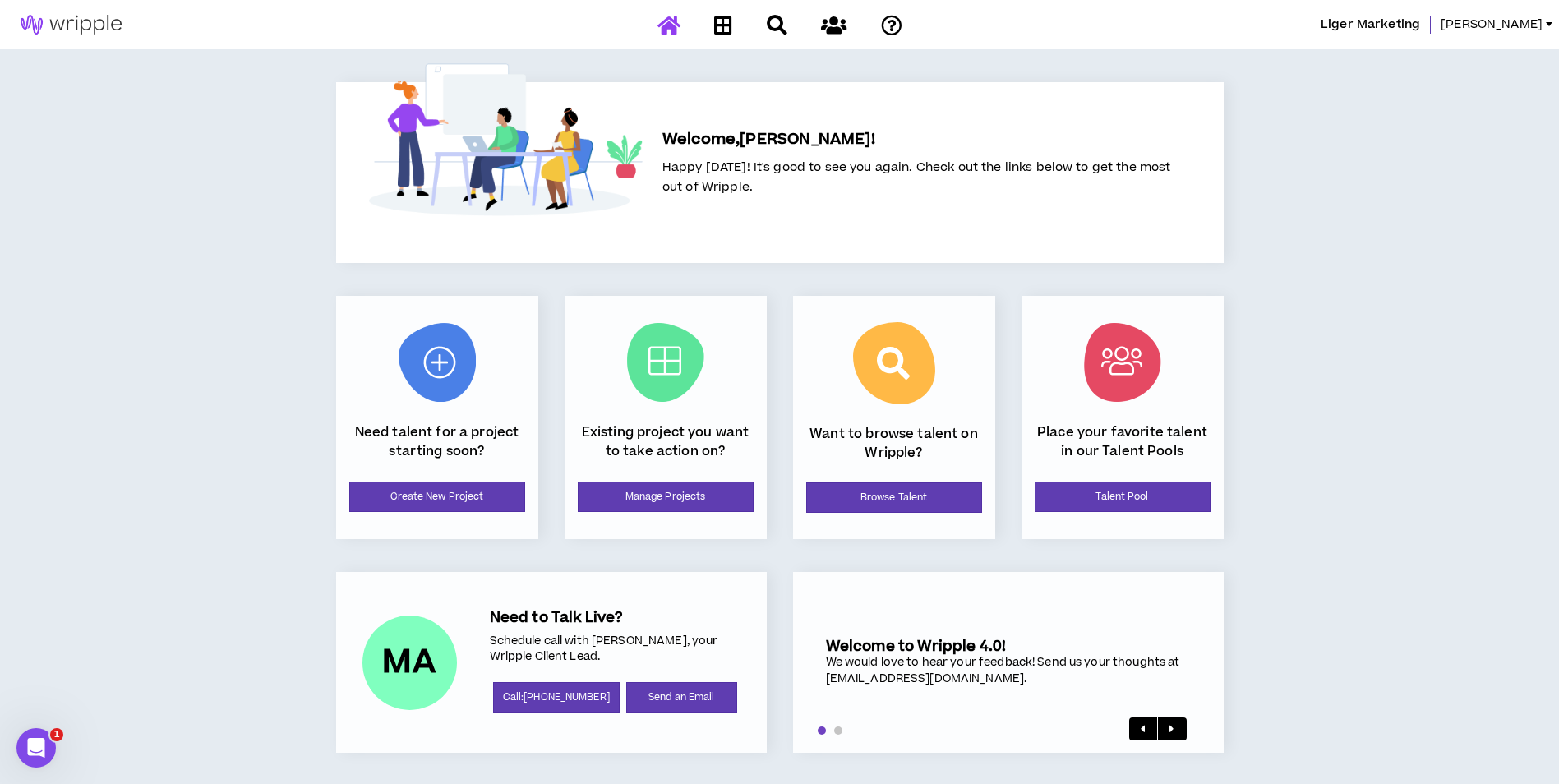
scroll to position [2, 0]
